Goal: Information Seeking & Learning: Learn about a topic

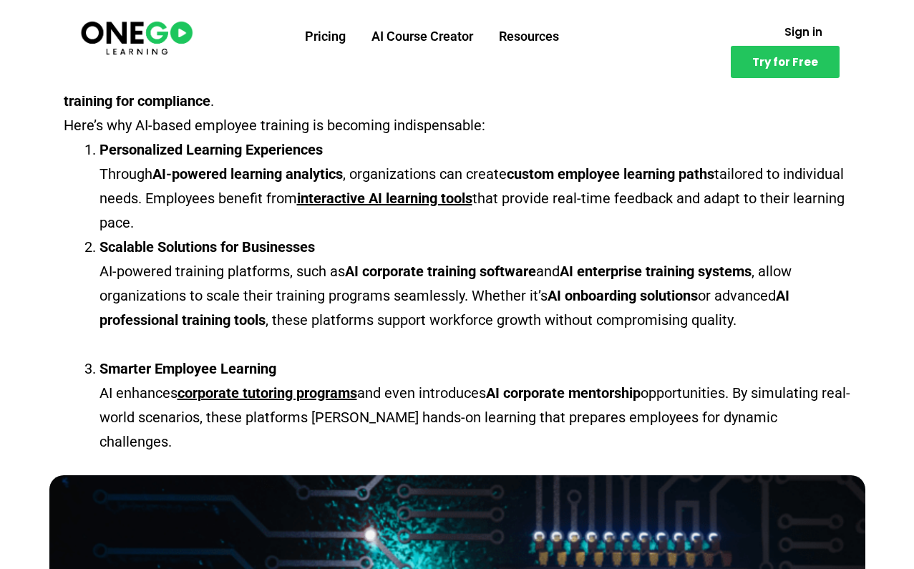
scroll to position [536, 0]
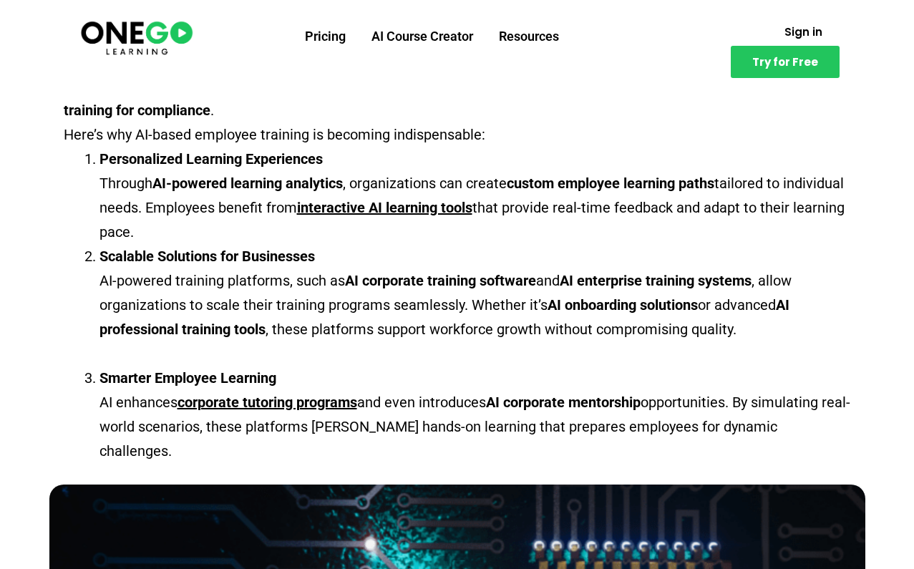
click at [156, 38] on img at bounding box center [137, 37] width 116 height 39
